Goal: Transaction & Acquisition: Purchase product/service

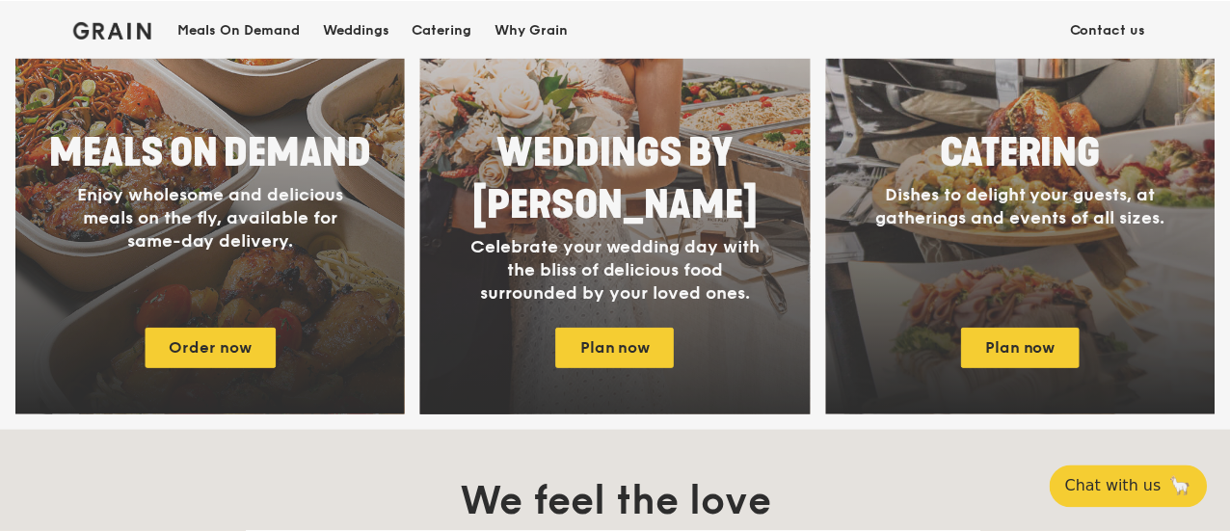
scroll to position [1060, 0]
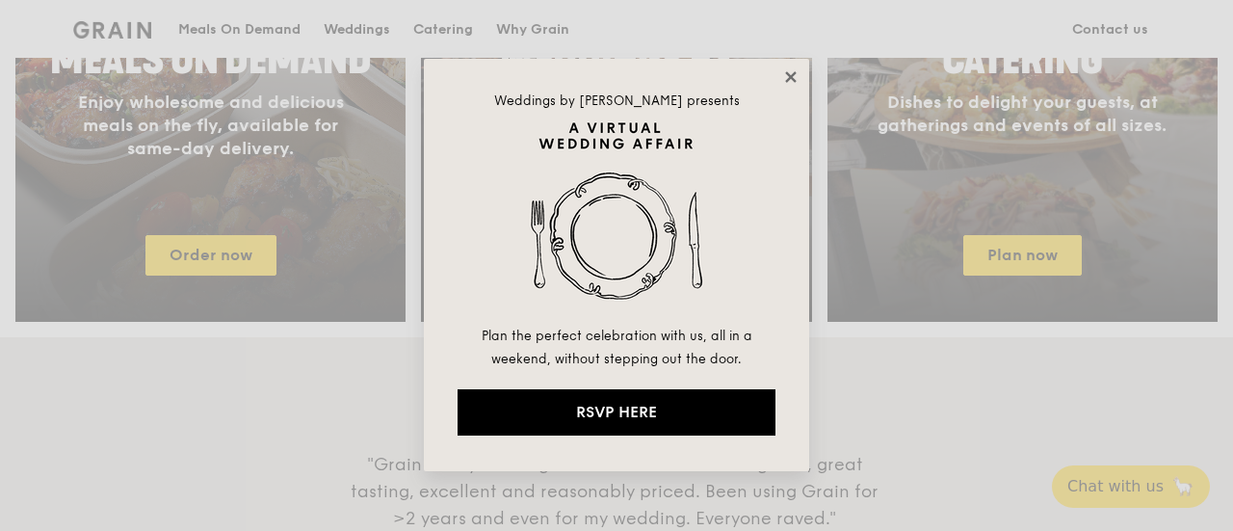
click at [795, 74] on icon at bounding box center [790, 76] width 11 height 11
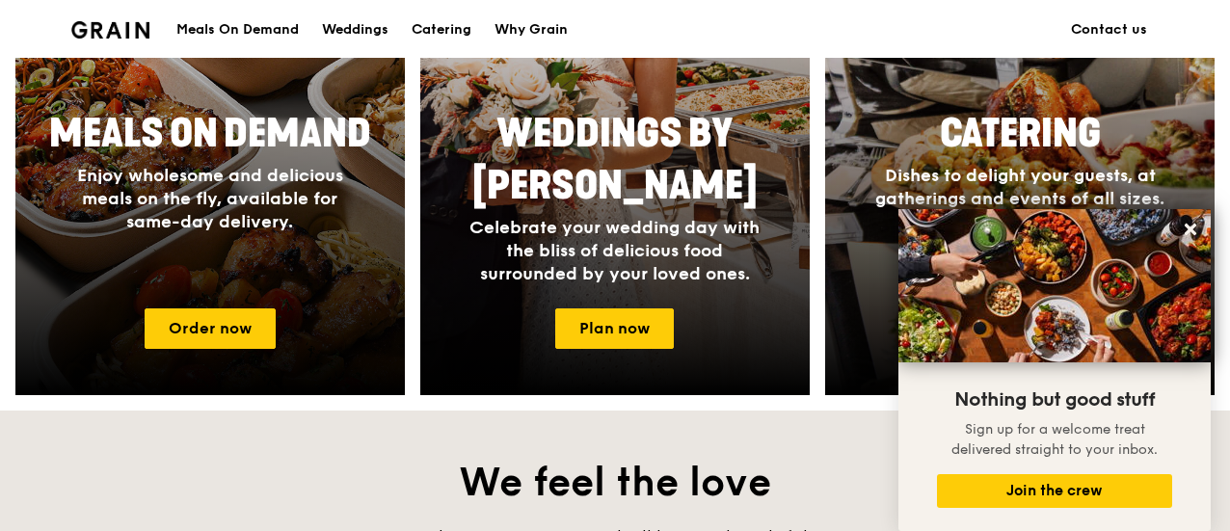
scroll to position [601, 0]
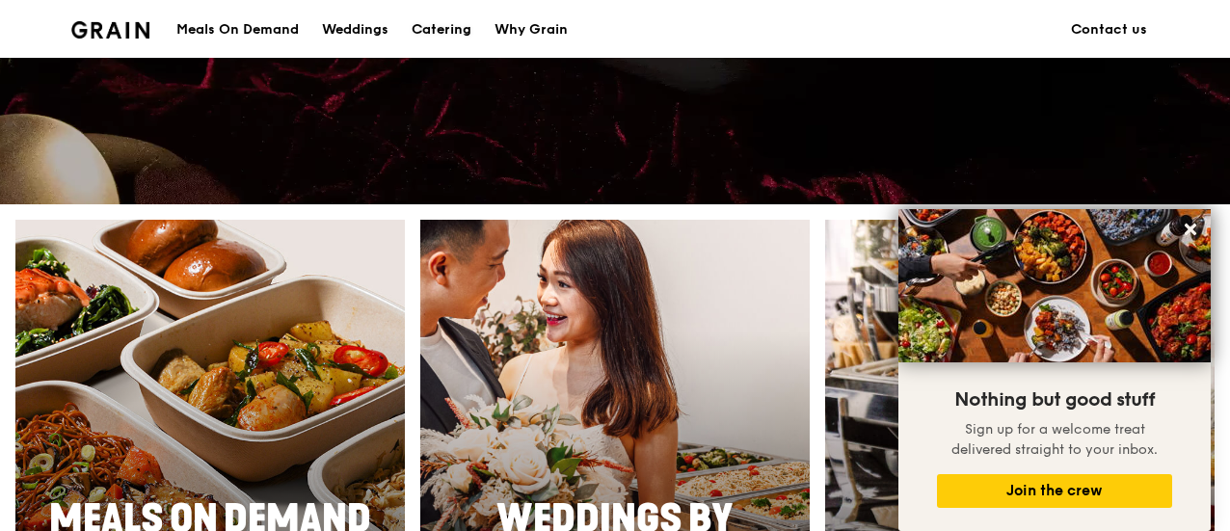
click at [435, 26] on div "Catering" at bounding box center [441, 30] width 60 height 58
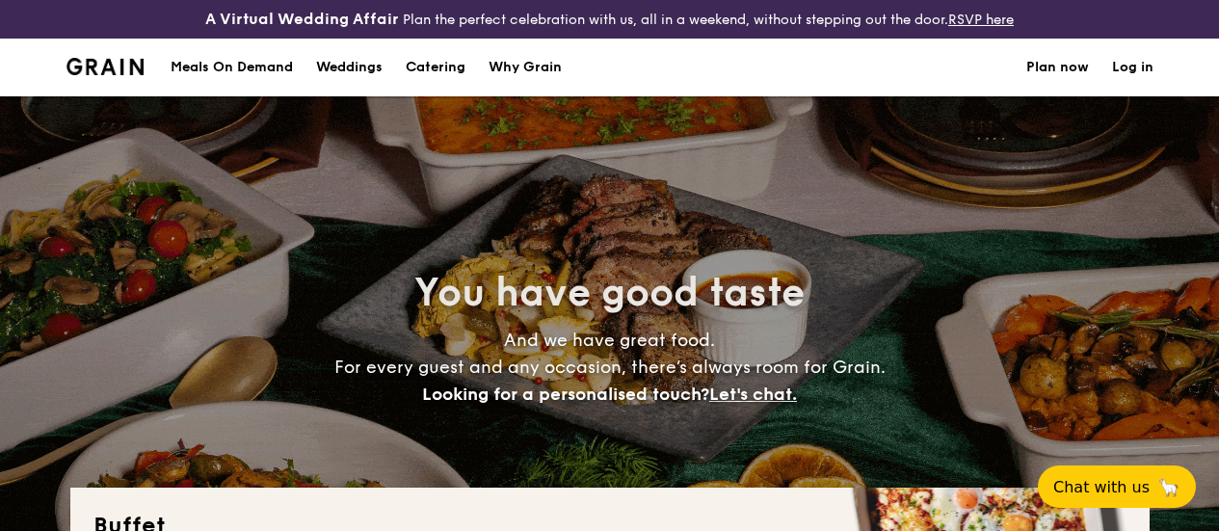
select select
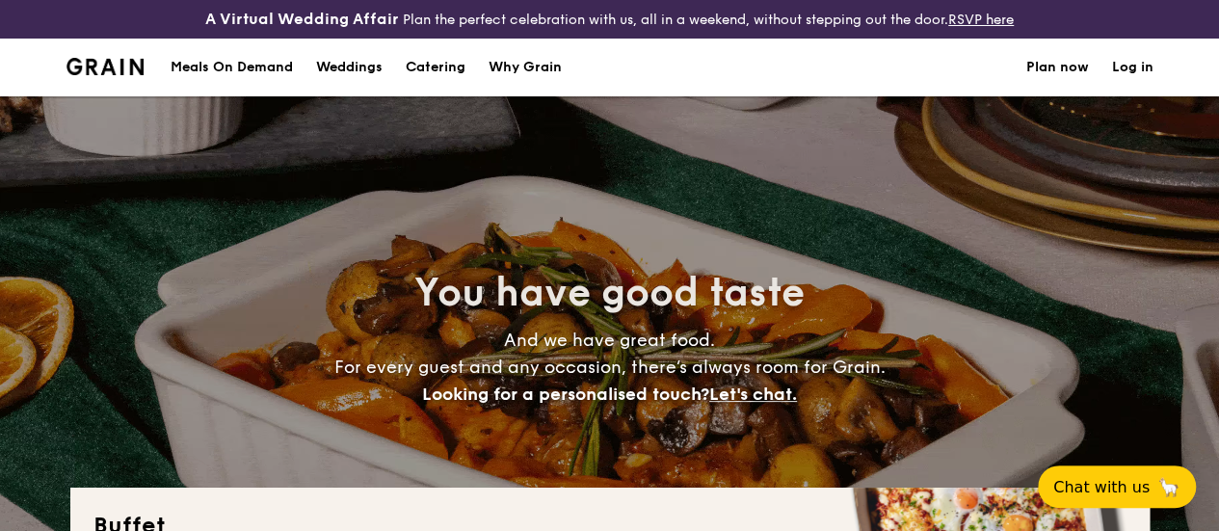
click at [256, 87] on div "Meals On Demand" at bounding box center [232, 68] width 122 height 58
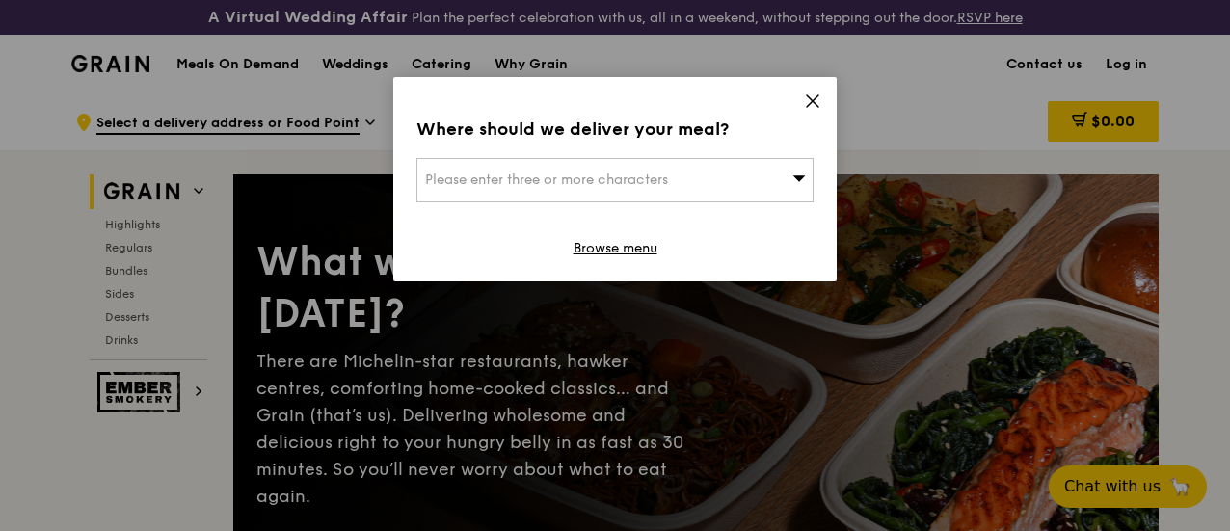
click at [808, 109] on icon at bounding box center [812, 101] width 17 height 17
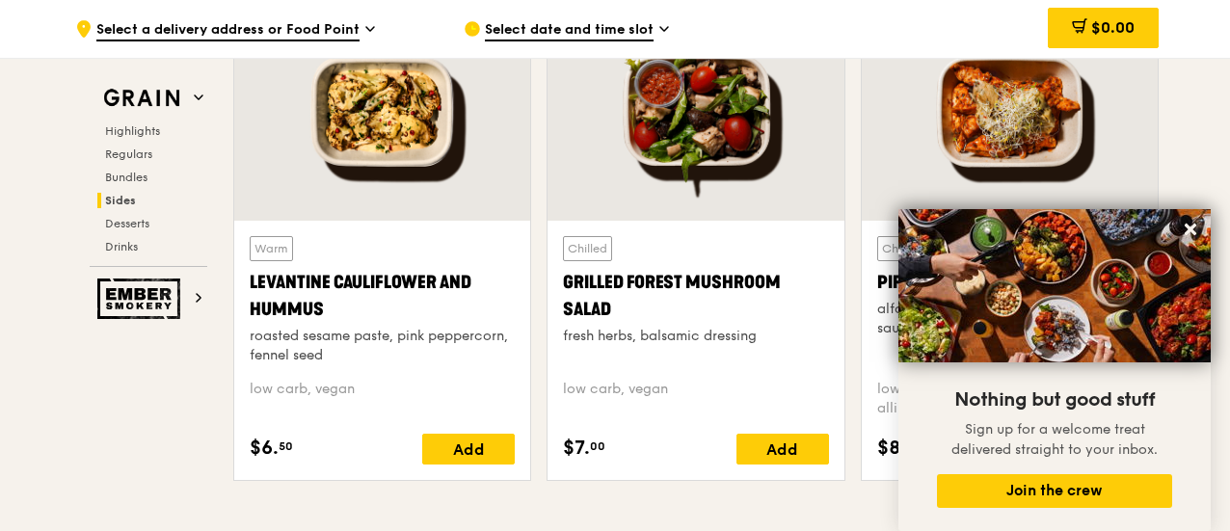
scroll to position [5011, 0]
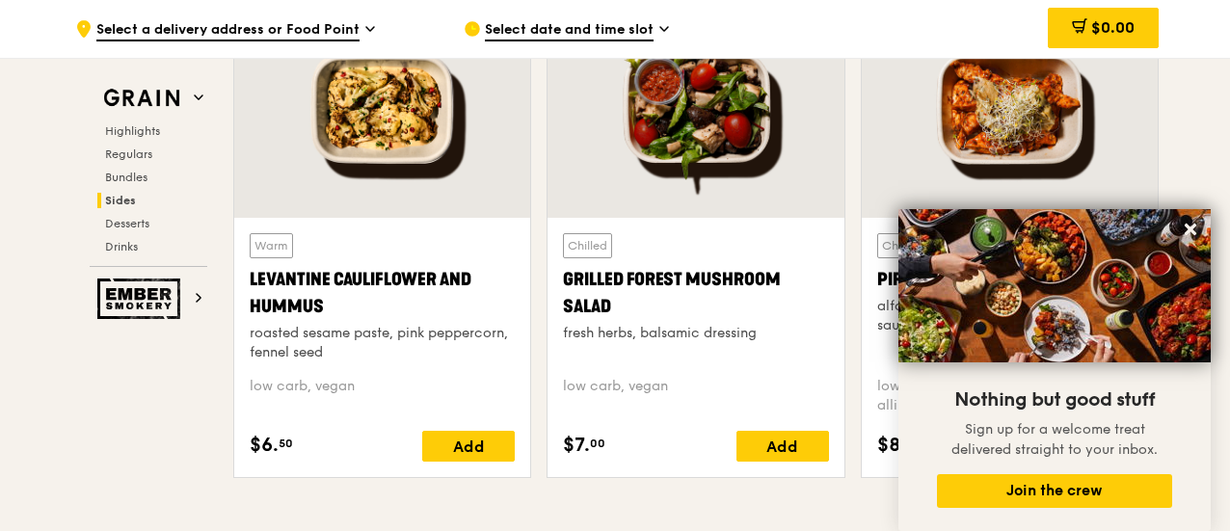
click at [1156, 127] on div at bounding box center [1009, 108] width 296 height 219
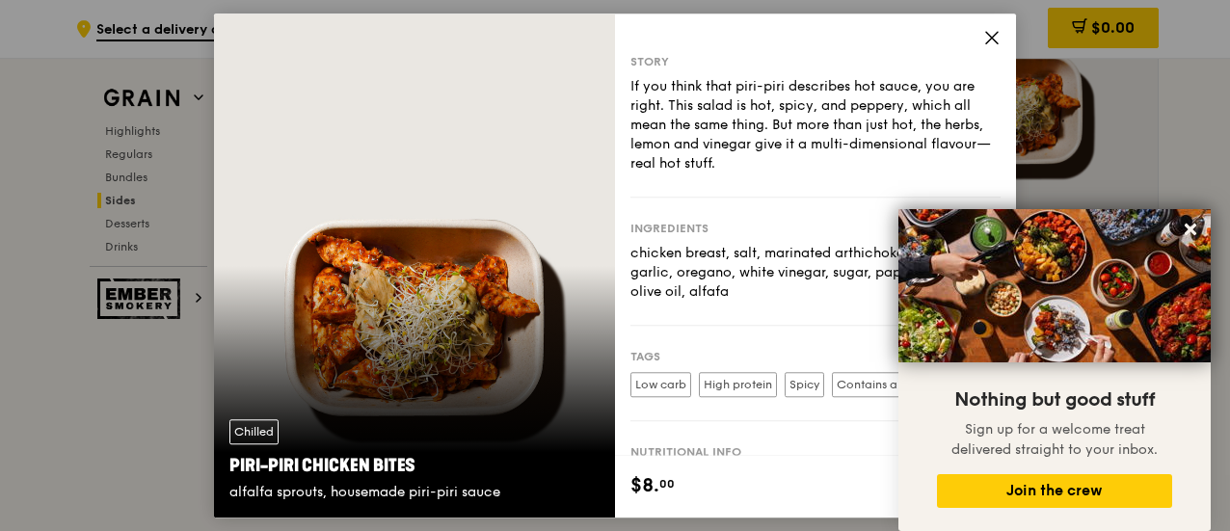
click at [981, 35] on div "Story If you think that piri-piri describes hot sauce, you are right. This sala…" at bounding box center [815, 234] width 401 height 442
click at [993, 36] on icon at bounding box center [992, 38] width 12 height 12
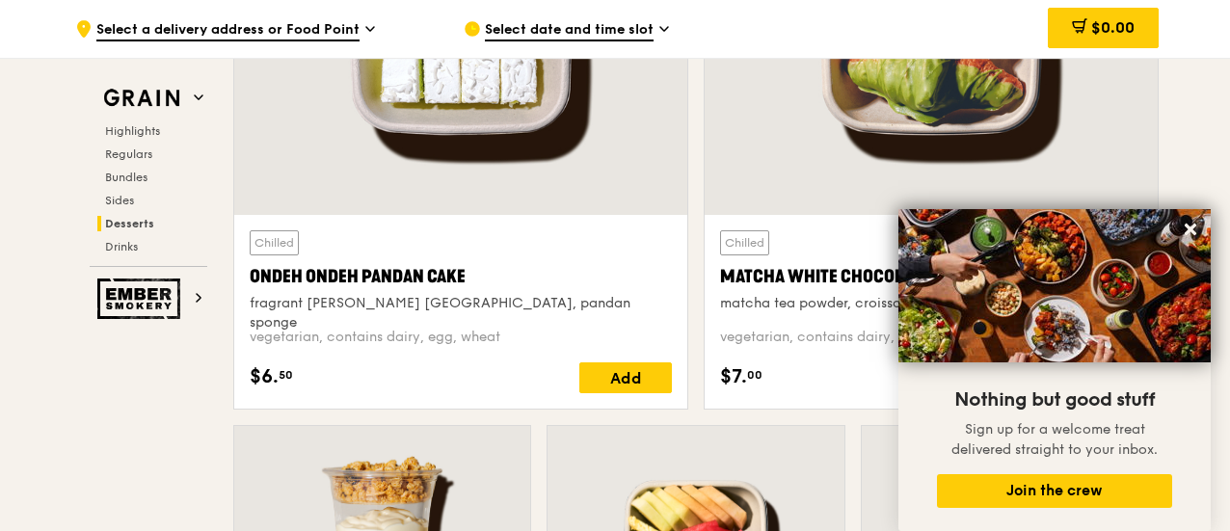
scroll to position [5878, 0]
